Goal: Information Seeking & Learning: Understand process/instructions

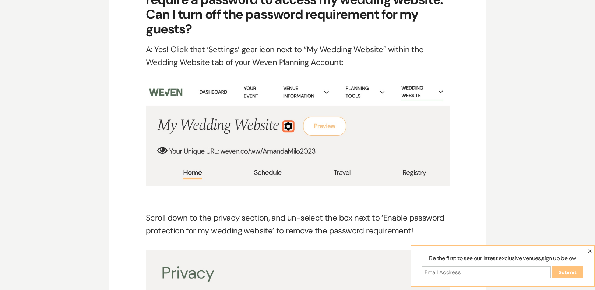
scroll to position [3122, 0]
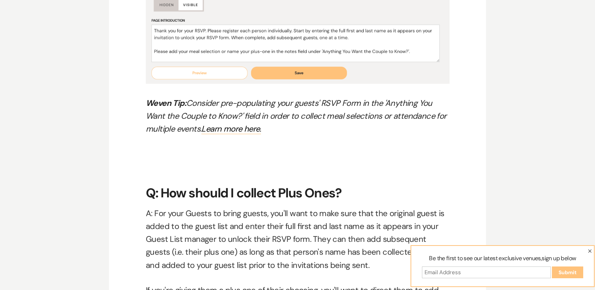
scroll to position [4131, 0]
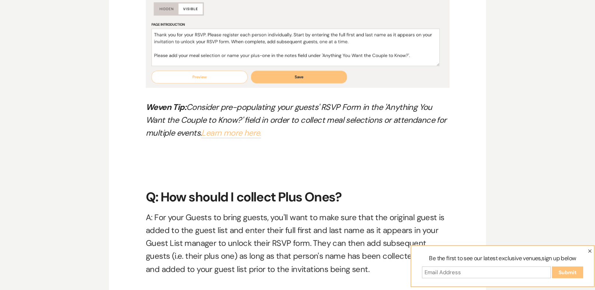
click at [253, 135] on link "Learn more here." at bounding box center [230, 133] width 59 height 11
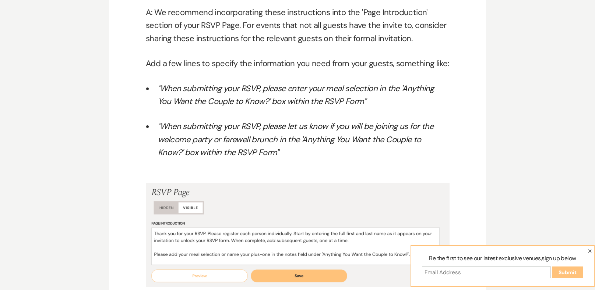
scroll to position [3900, 0]
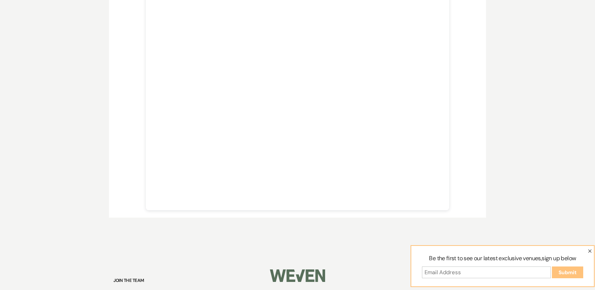
scroll to position [241, 0]
